Goal: Find specific fact

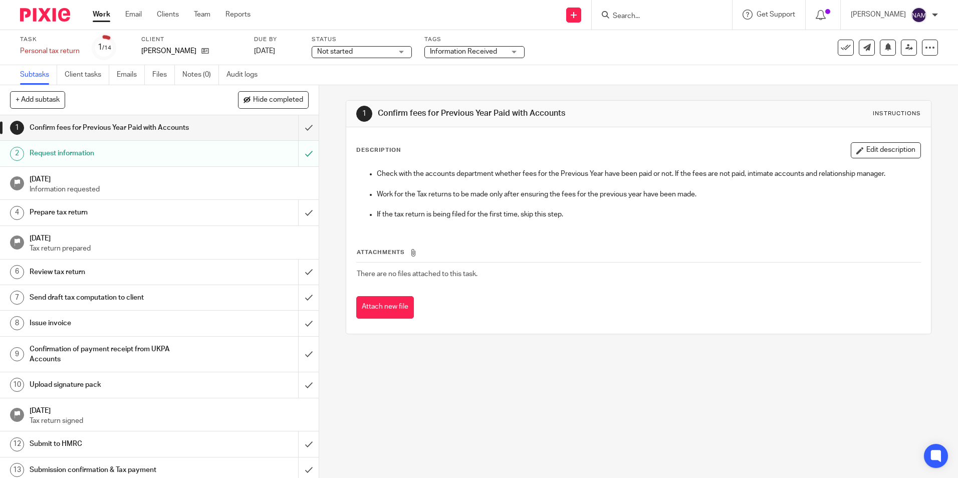
click at [612, 13] on input "Search" at bounding box center [657, 16] width 90 height 9
type input "[PERSON_NAME] capital"
click button "submit" at bounding box center [0, 0] width 0 height 0
click at [616, 40] on link at bounding box center [694, 43] width 169 height 23
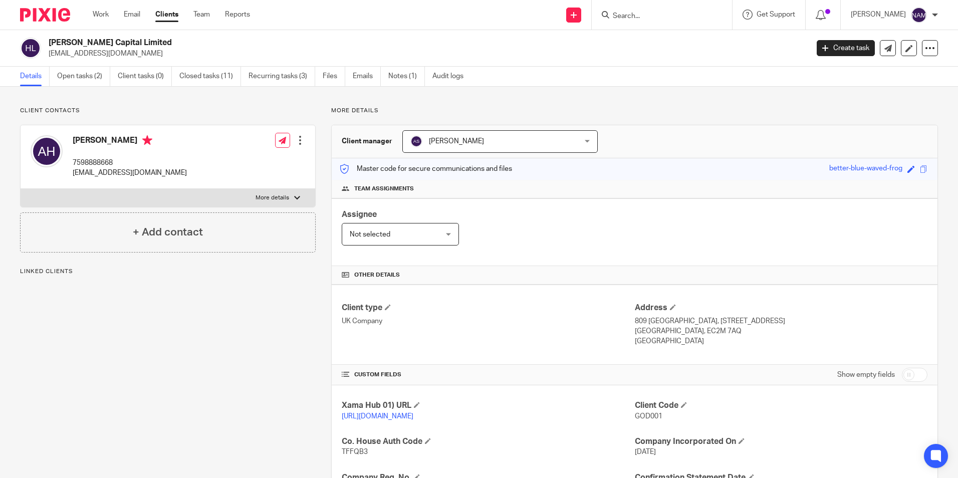
scroll to position [200, 0]
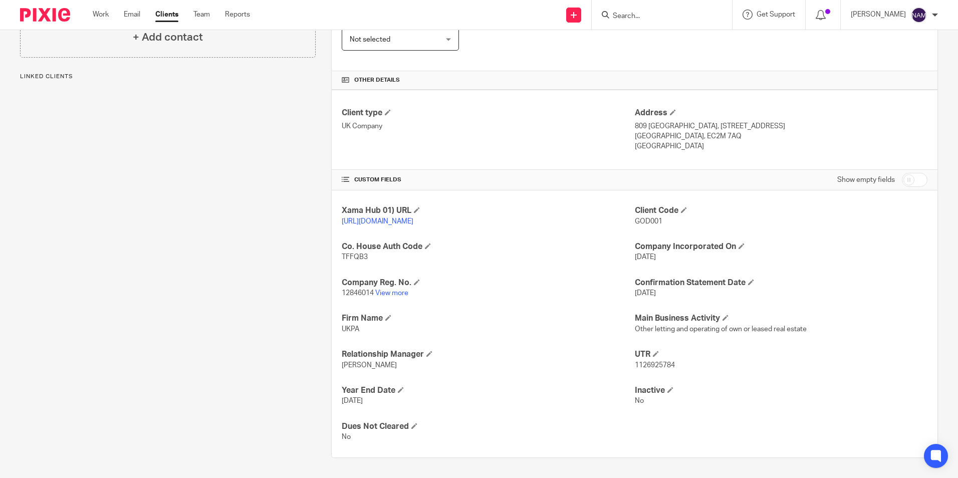
click at [640, 218] on span "GOD001" at bounding box center [649, 221] width 28 height 7
copy span "GOD001"
